Goal: Task Accomplishment & Management: Manage account settings

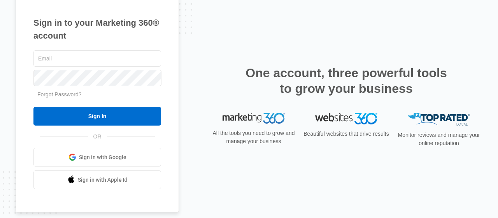
click at [121, 119] on input "Sign In" at bounding box center [97, 116] width 128 height 19
type input "[EMAIL_ADDRESS][DOMAIN_NAME]"
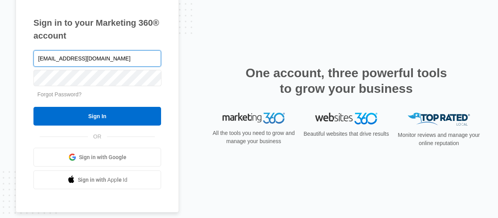
scroll to position [17, 0]
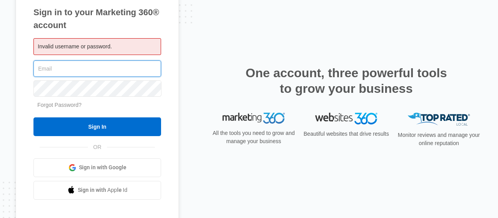
click at [155, 70] on input "text" at bounding box center [97, 68] width 128 height 16
type input "[EMAIL_ADDRESS][DOMAIN_NAME]"
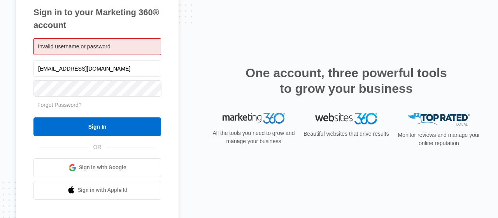
click at [207, 32] on div "Sign in to your Marketing 360® account Invalid username or password. [EMAIL_ADD…" at bounding box center [249, 108] width 467 height 253
